Goal: Check status: Check status

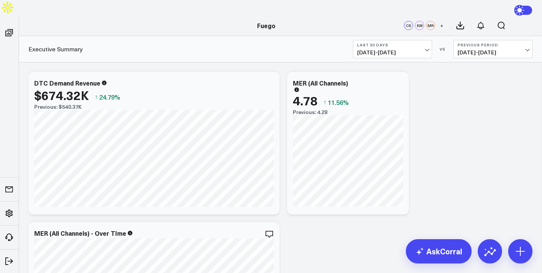
click at [390, 43] on b "Last 30 Days" at bounding box center [392, 45] width 71 height 5
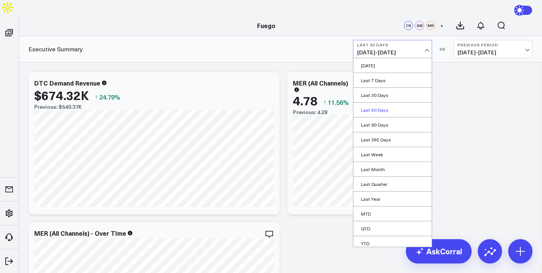
click at [393, 103] on link "Last 60 Days" at bounding box center [392, 110] width 78 height 14
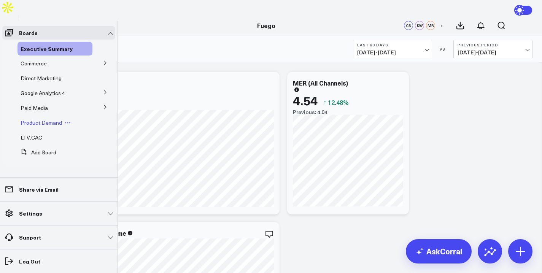
click at [50, 123] on span "Product Demand" at bounding box center [41, 122] width 41 height 7
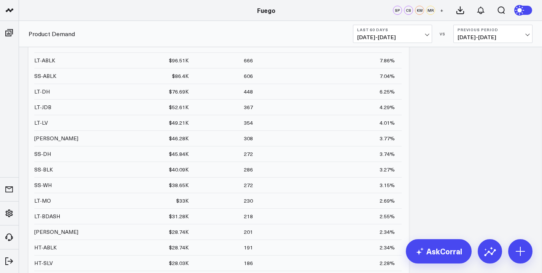
scroll to position [15, 0]
click at [392, 34] on span "[DATE] - [DATE]" at bounding box center [392, 37] width 71 height 6
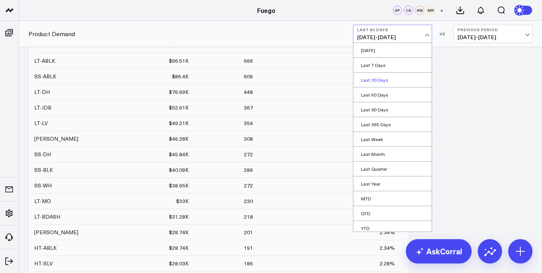
click at [384, 78] on link "Last 30 Days" at bounding box center [392, 80] width 78 height 14
